Goal: Find contact information: Find contact information

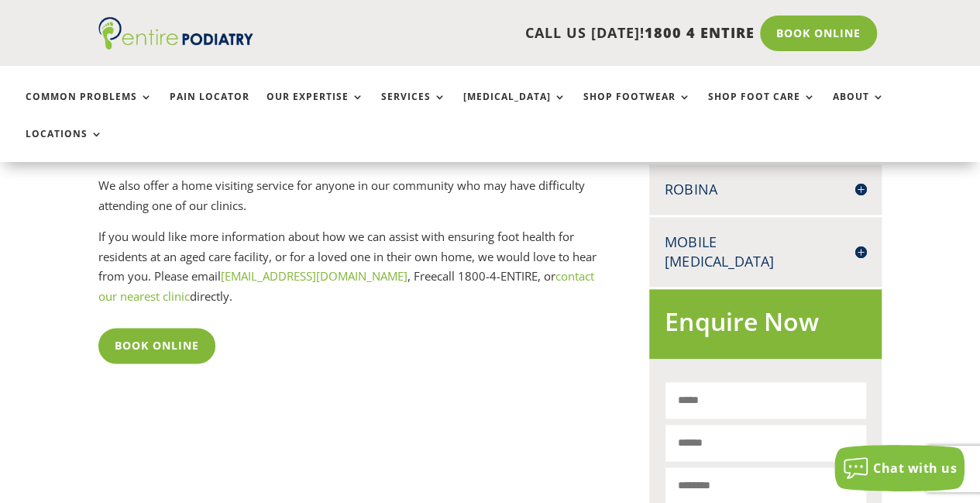
scroll to position [806, 0]
click at [863, 232] on h4 "Mobile [MEDICAL_DATA]" at bounding box center [765, 251] width 201 height 39
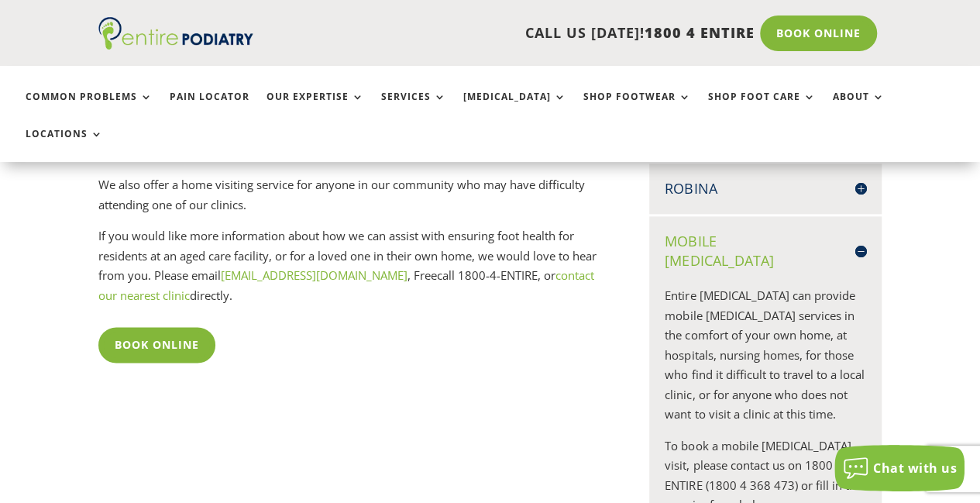
scroll to position [366, 0]
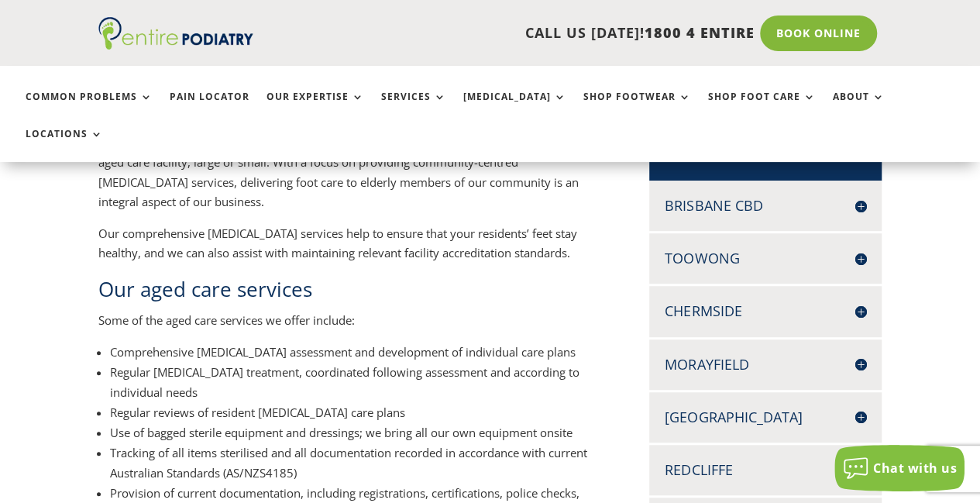
click at [862, 196] on h4 "Brisbane CBD" at bounding box center [765, 205] width 201 height 19
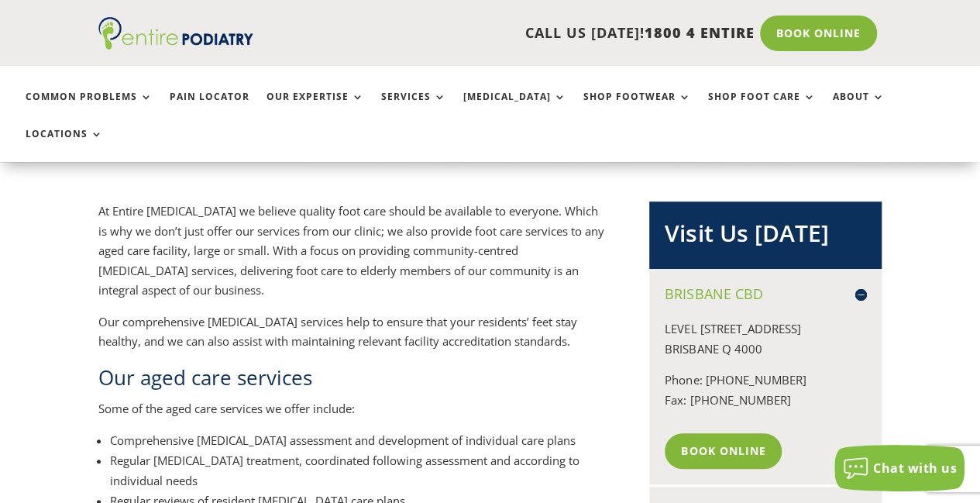
scroll to position [273, 0]
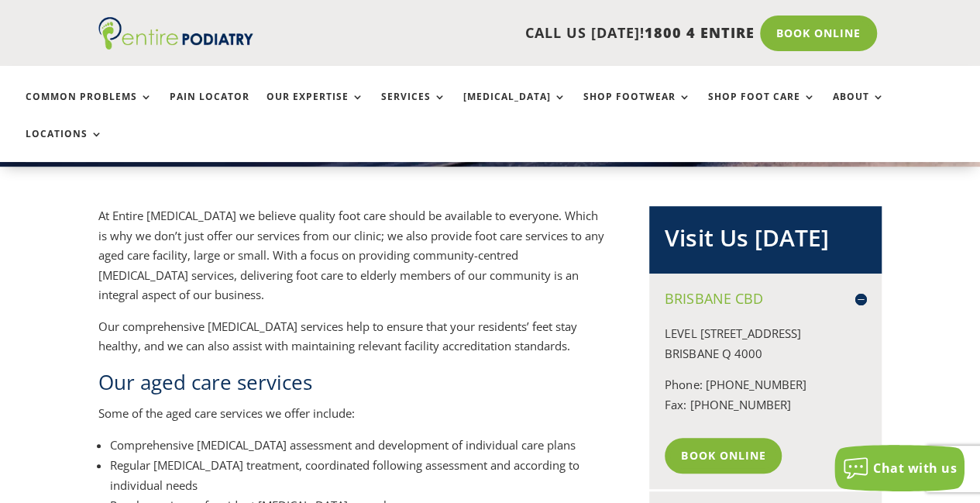
click at [817, 86] on ul "Common Problems Pain Locator Our Expertise Services Orthotics Shop Footwear Sho…" at bounding box center [490, 114] width 947 height 96
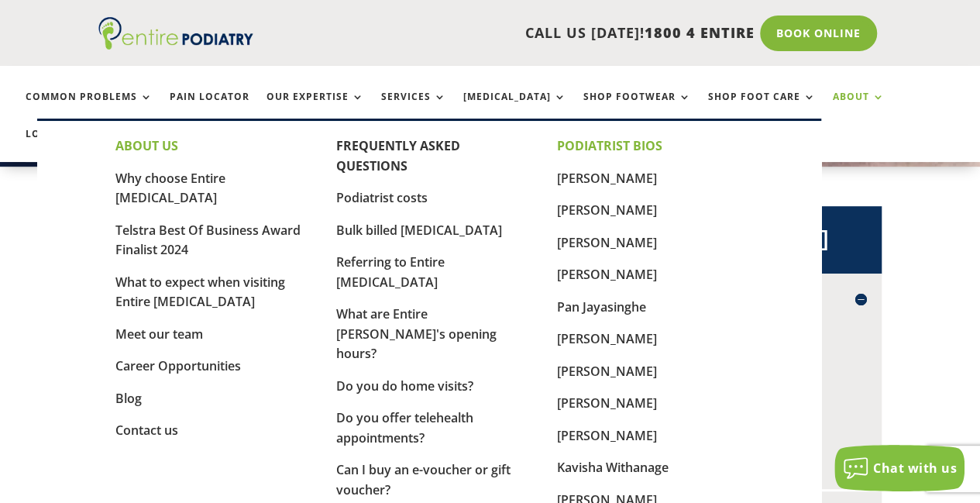
click at [833, 95] on link "About" at bounding box center [859, 107] width 52 height 33
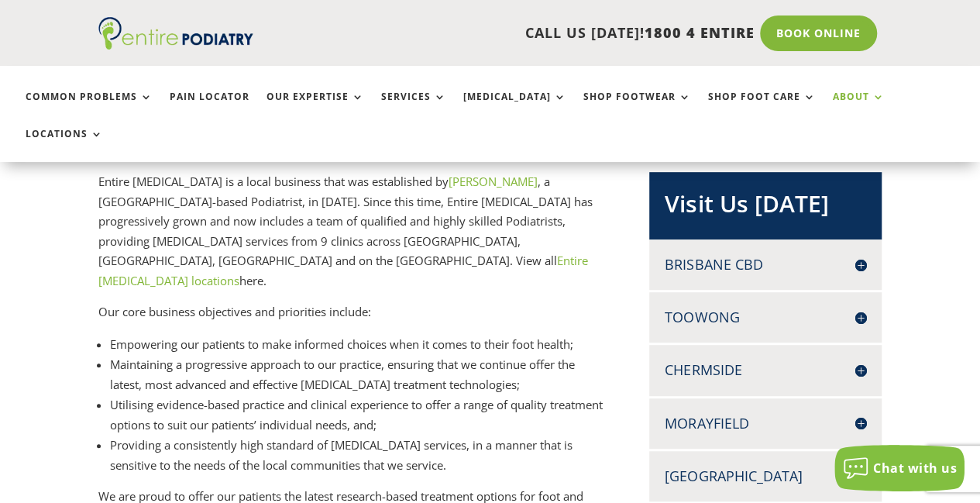
scroll to position [341, 0]
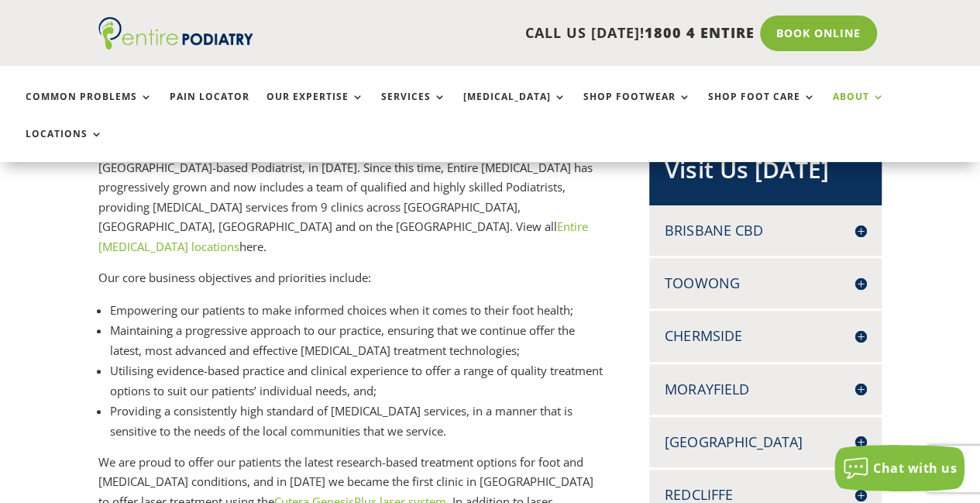
click at [534, 218] on link "Entire Podiatry locations" at bounding box center [343, 236] width 490 height 36
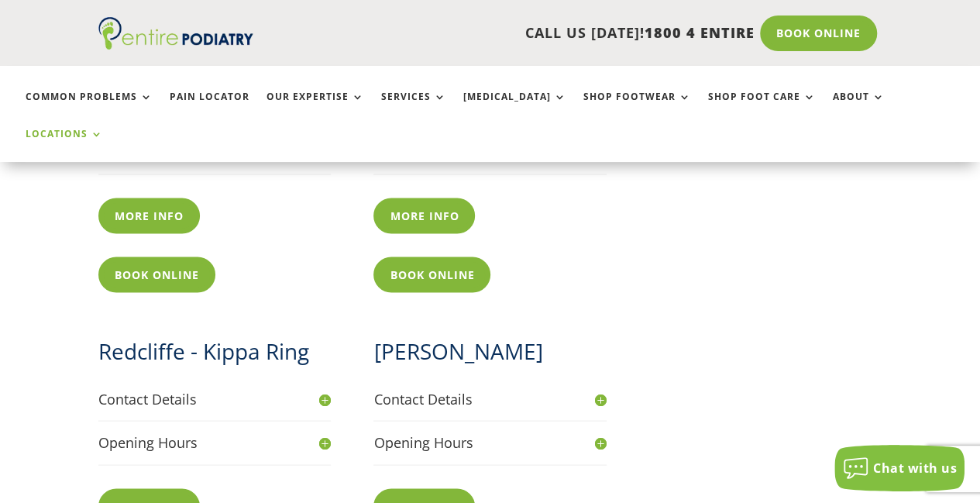
scroll to position [1759, 0]
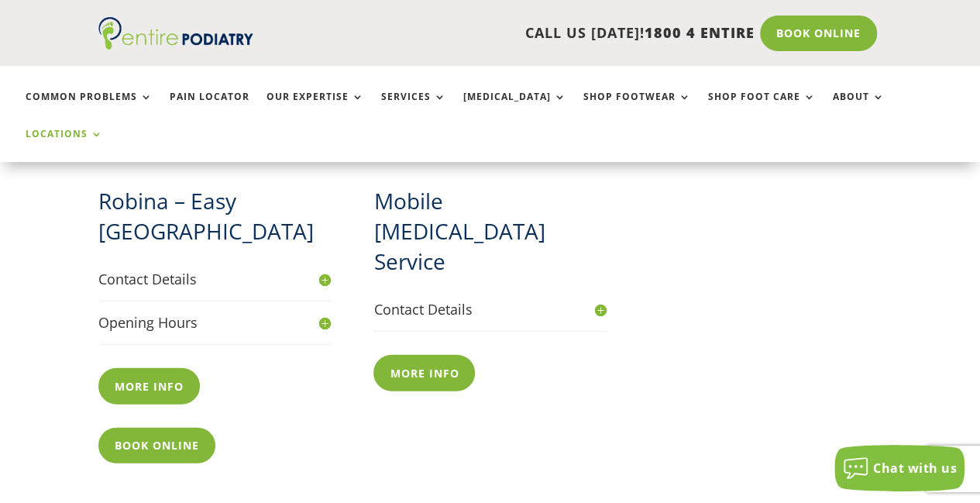
click at [601, 300] on h4 "Contact Details" at bounding box center [489, 309] width 232 height 19
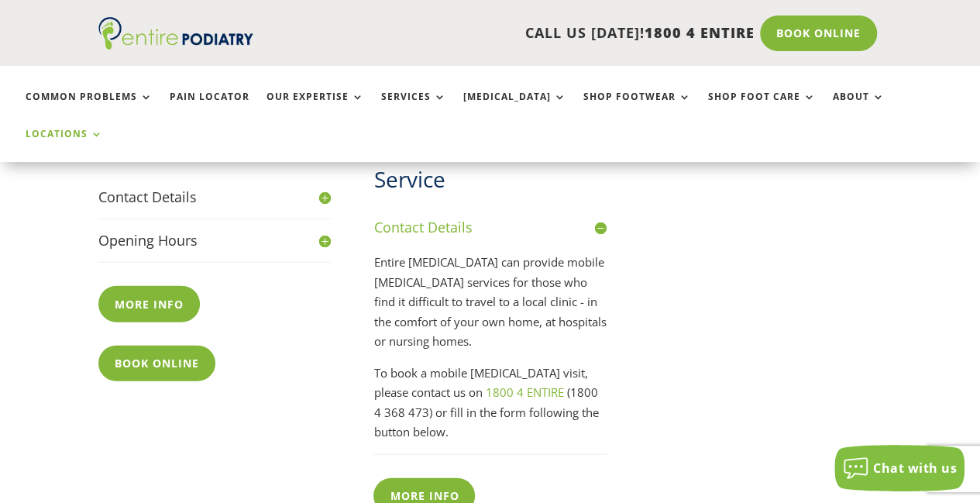
scroll to position [1883, 0]
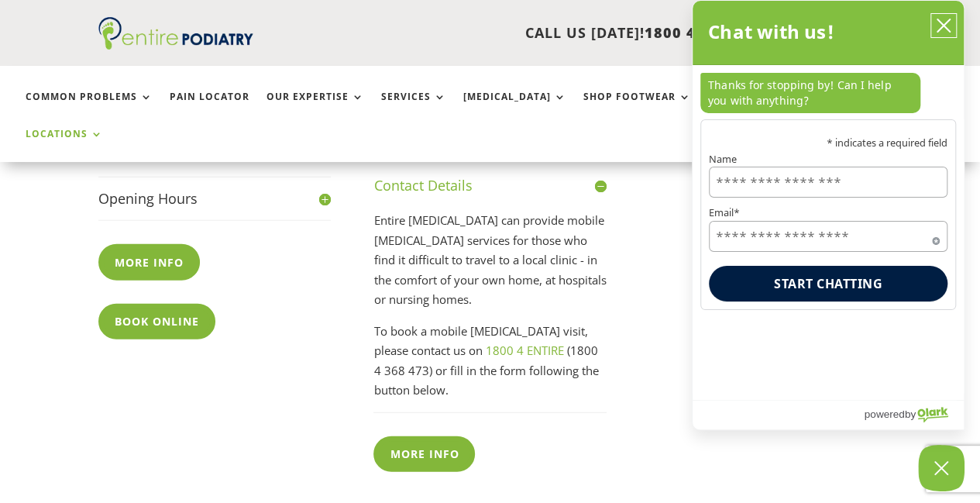
click at [947, 19] on icon "close chatbox" at bounding box center [943, 25] width 15 height 15
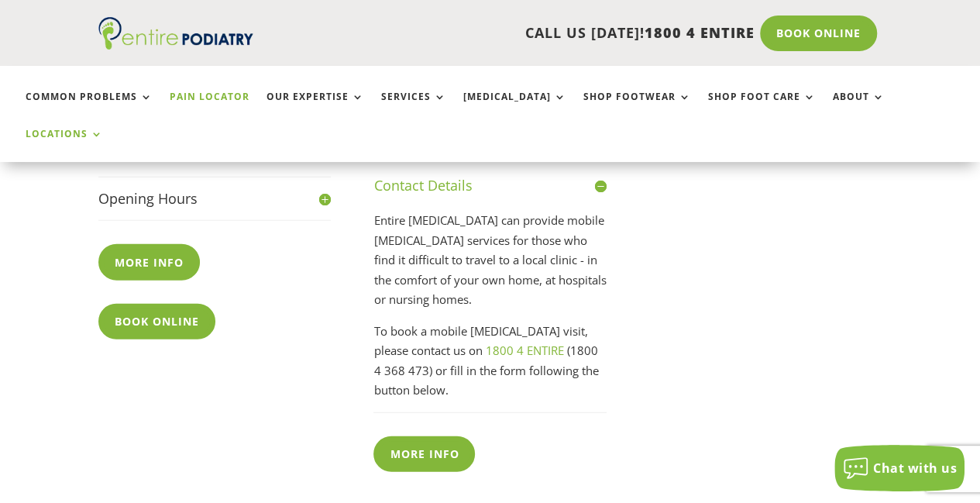
click at [222, 99] on link "Pain Locator" at bounding box center [210, 107] width 80 height 33
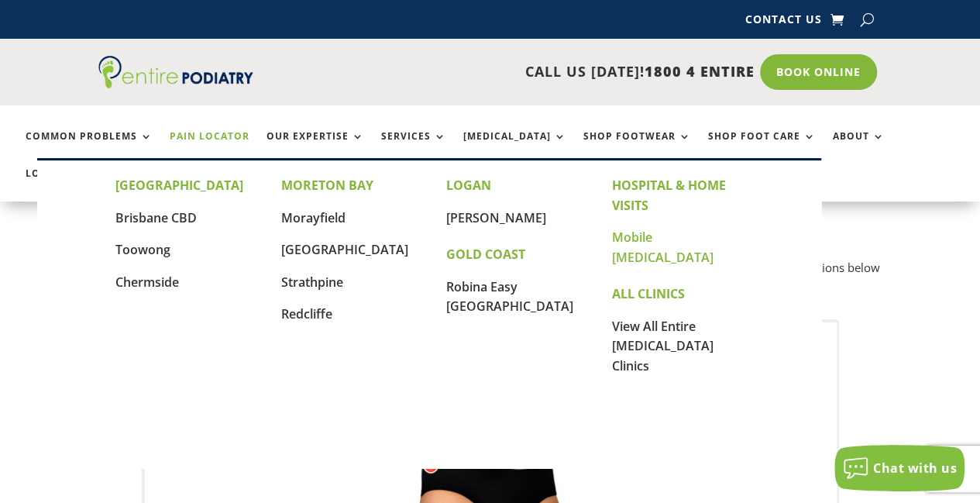
click at [641, 237] on link "Mobile [MEDICAL_DATA]" at bounding box center [662, 247] width 101 height 37
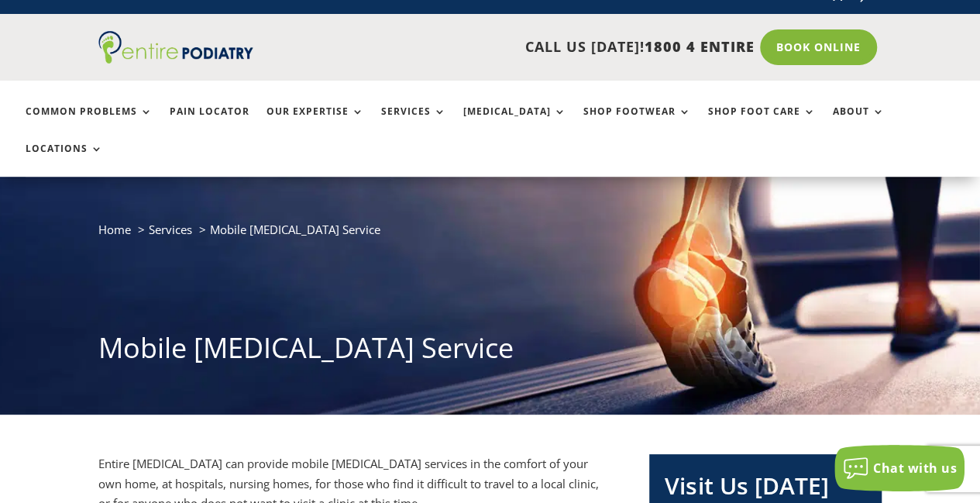
scroll to position [464, 0]
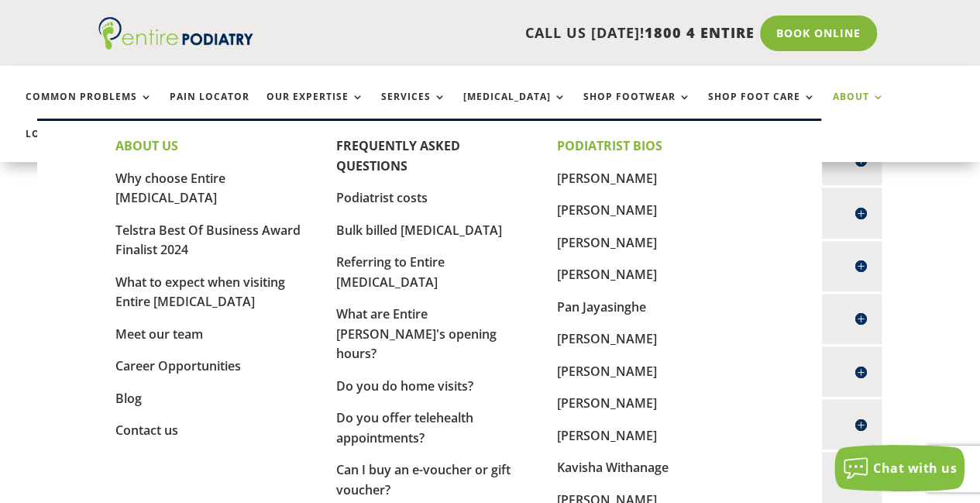
click at [835, 91] on link "About" at bounding box center [859, 107] width 52 height 33
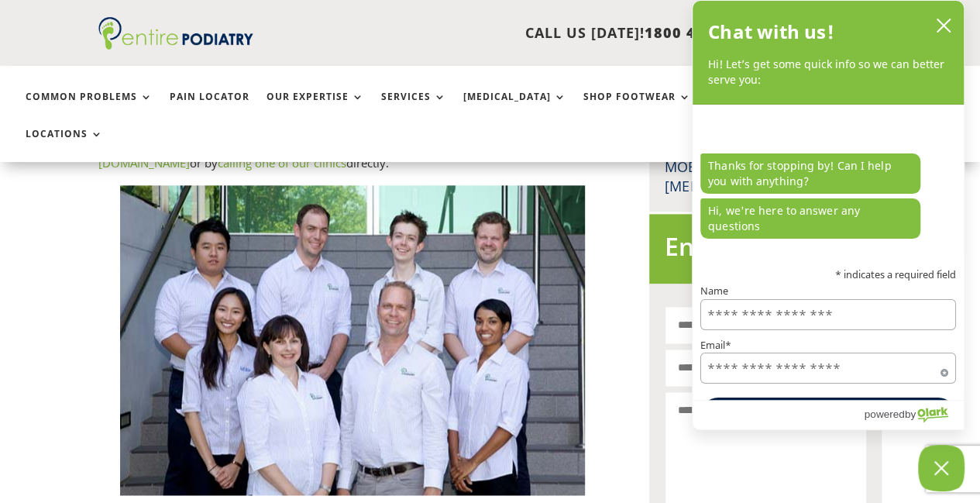
scroll to position [1320, 0]
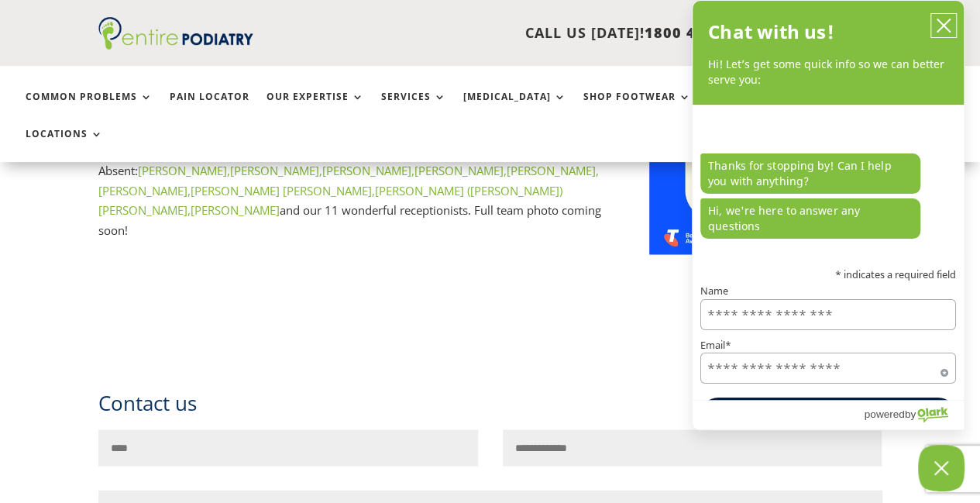
click at [942, 21] on icon "close chatbox" at bounding box center [943, 25] width 15 height 15
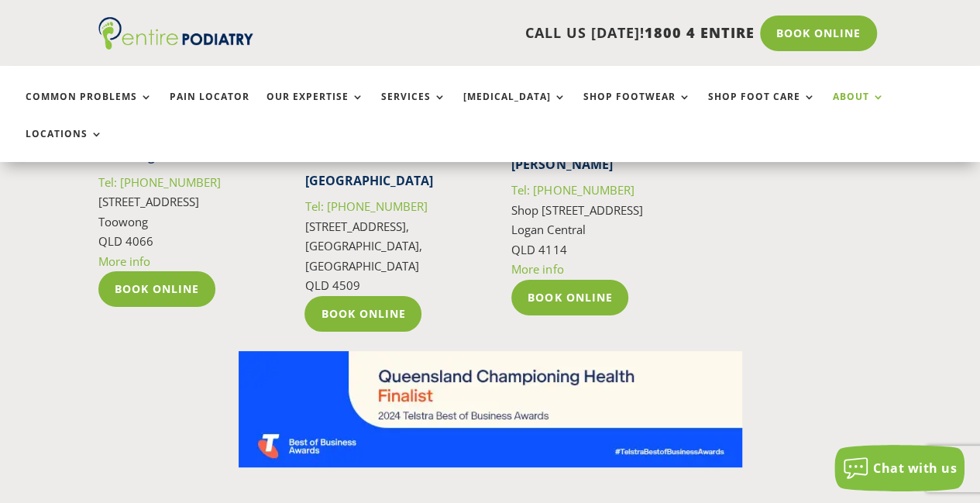
scroll to position [2516, 0]
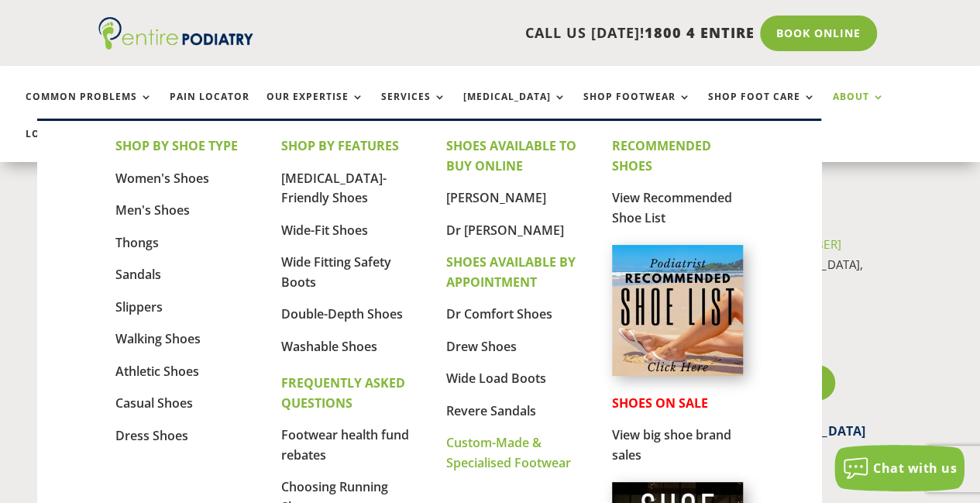
click at [488, 441] on link "Custom-Made & Specialised Footwear" at bounding box center [508, 452] width 125 height 37
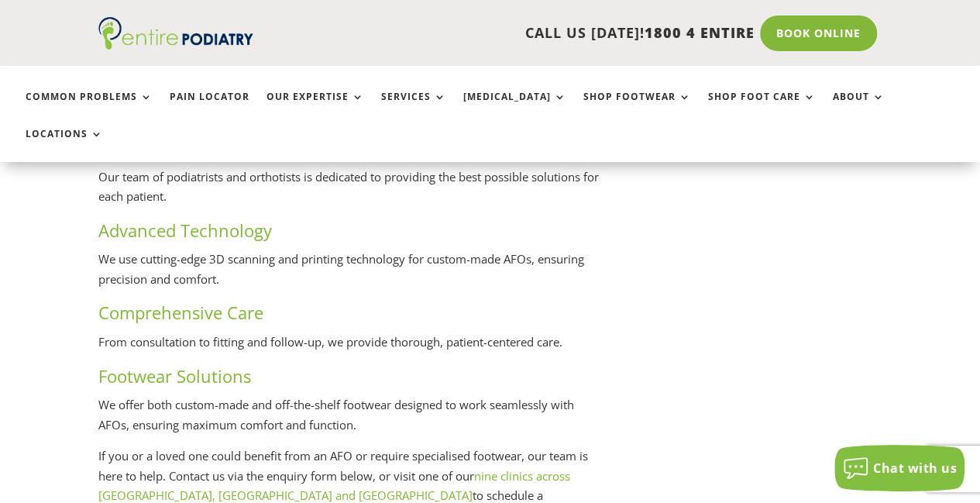
scroll to position [3629, 0]
